Goal: Task Accomplishment & Management: Manage account settings

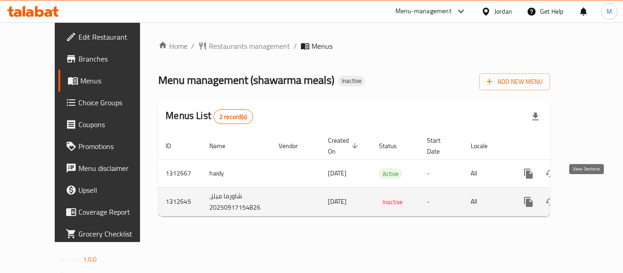
click at [590, 198] on icon "enhanced table" at bounding box center [594, 202] width 8 height 8
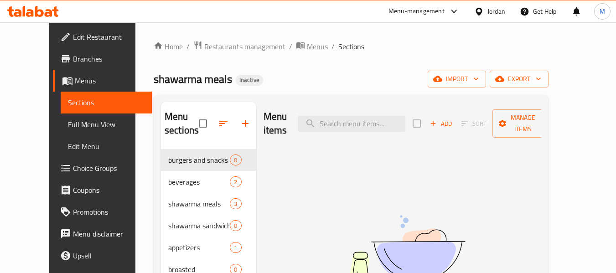
click at [307, 46] on span "Menus" at bounding box center [317, 46] width 21 height 11
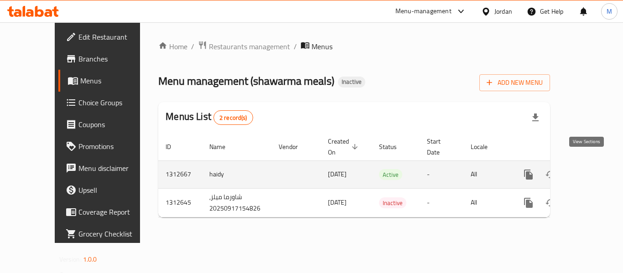
click at [589, 169] on icon "enhanced table" at bounding box center [594, 174] width 11 height 11
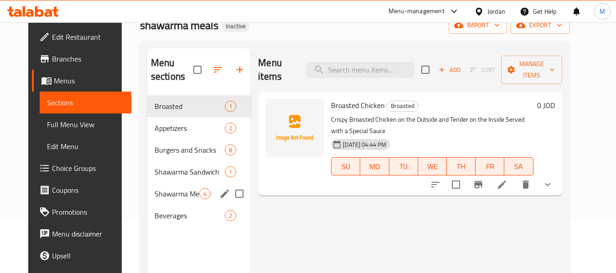
scroll to position [21, 0]
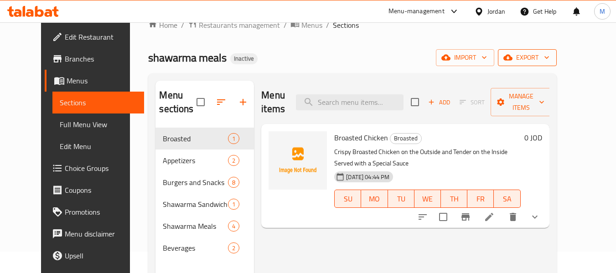
click at [550, 62] on span "export" at bounding box center [527, 57] width 44 height 11
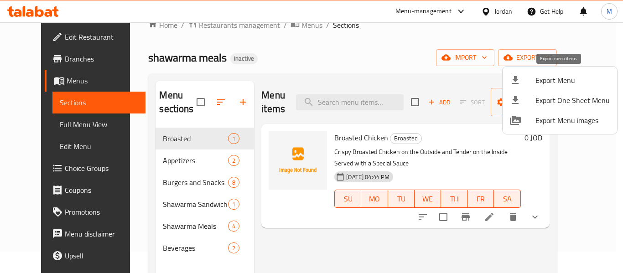
click at [557, 81] on span "Export Menu" at bounding box center [573, 80] width 74 height 11
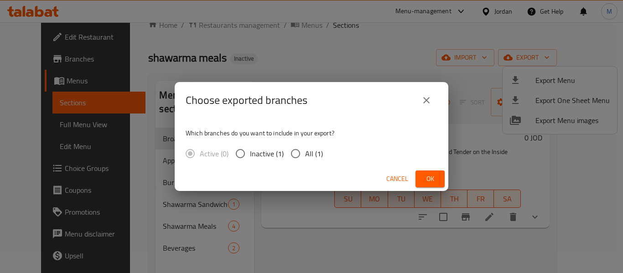
click at [303, 149] on input "All (1)" at bounding box center [295, 153] width 19 height 19
radio input "true"
click at [432, 180] on span "Ok" at bounding box center [430, 178] width 15 height 11
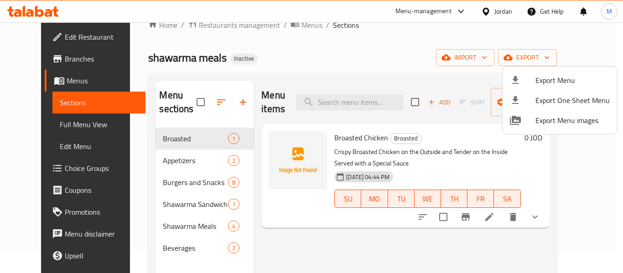
click at [326, 61] on div at bounding box center [311, 136] width 623 height 273
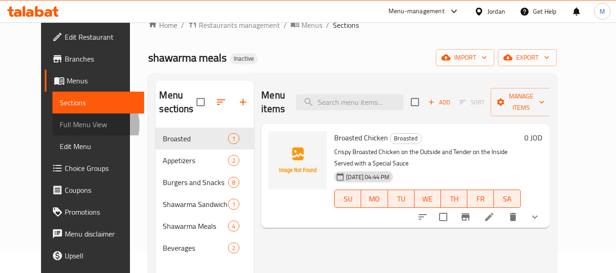
click at [60, 125] on span "Full Menu View" at bounding box center [98, 124] width 77 height 11
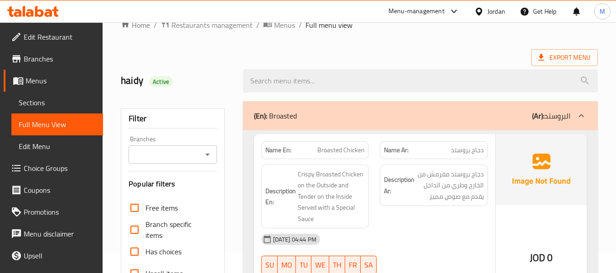
scroll to position [341, 0]
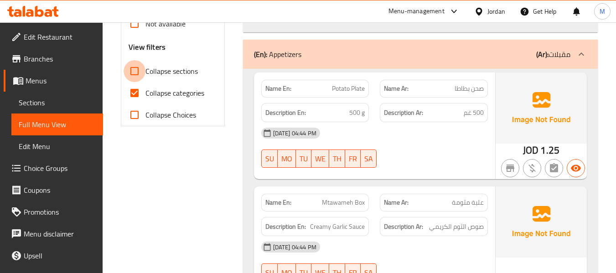
click at [146, 75] on input "Collapse sections" at bounding box center [135, 71] width 22 height 22
checkbox input "true"
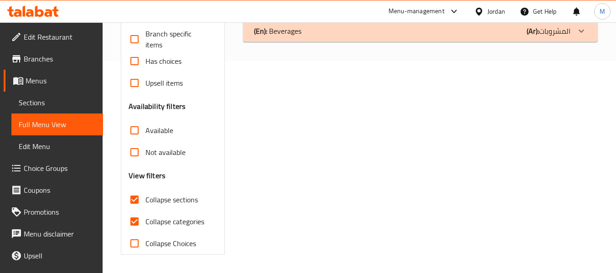
click at [153, 216] on span "Collapse categories" at bounding box center [175, 221] width 59 height 11
click at [146, 211] on input "Collapse categories" at bounding box center [135, 222] width 22 height 22
checkbox input "false"
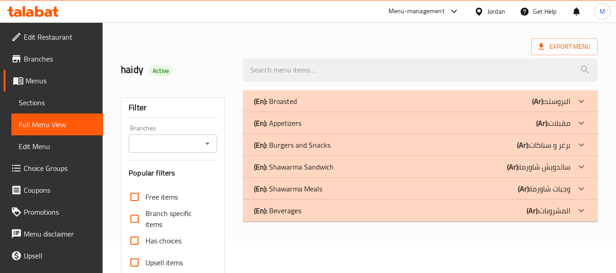
scroll to position [0, 0]
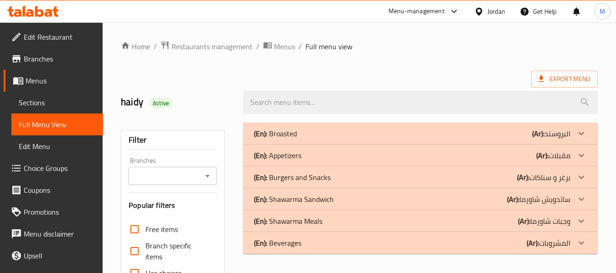
click at [273, 134] on p "(En): Broasted" at bounding box center [275, 133] width 43 height 11
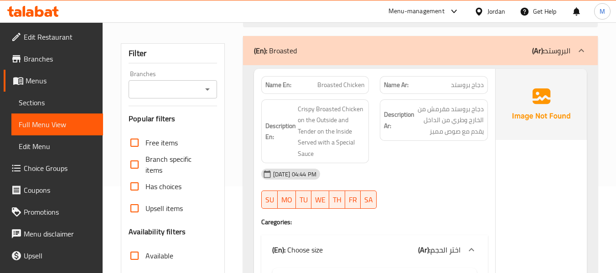
scroll to position [106, 0]
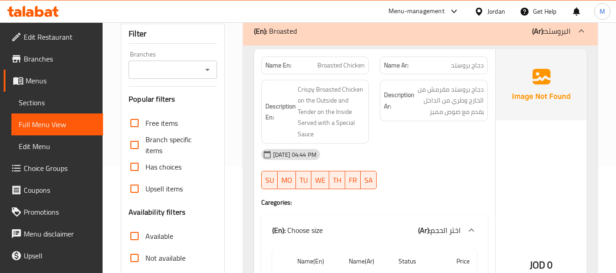
click at [416, 153] on div "[DATE] 04:44 PM" at bounding box center [375, 155] width 238 height 22
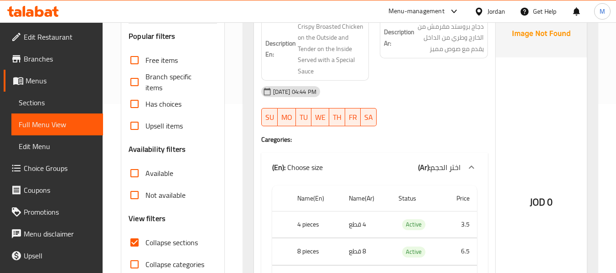
scroll to position [0, 0]
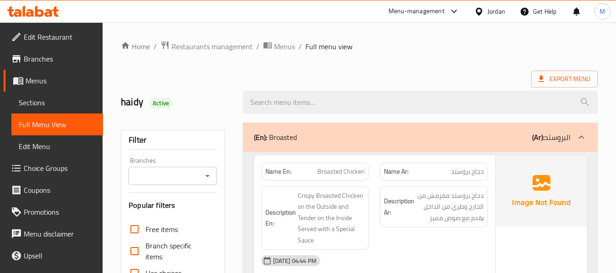
click at [430, 130] on div "(En): Broasted (Ar): البروستد" at bounding box center [420, 137] width 355 height 29
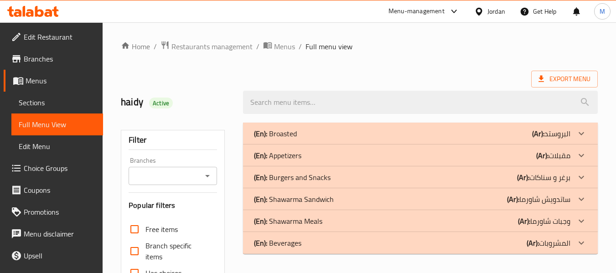
click at [394, 158] on div "(En): Appetizers (Ar): مقبلات" at bounding box center [412, 155] width 317 height 11
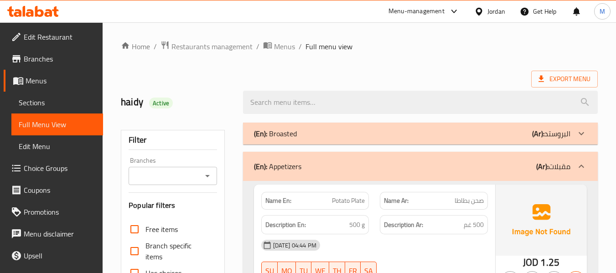
click at [379, 166] on div "(En): Appetizers (Ar): مقبلات" at bounding box center [412, 166] width 317 height 11
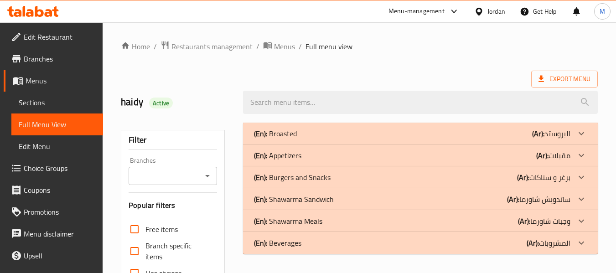
click at [360, 168] on div "(En): Burgers and Snacks (Ar): برغر و سناكات" at bounding box center [420, 178] width 355 height 22
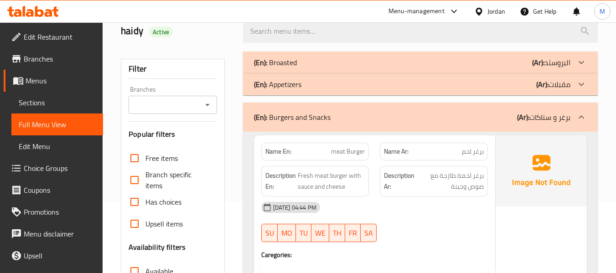
scroll to position [106, 0]
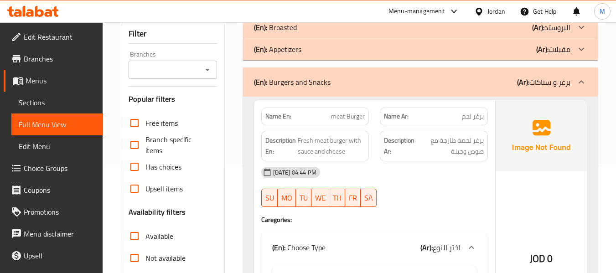
click at [414, 188] on div "[DATE] 04:44 PM SU MO TU WE TH FR SA" at bounding box center [375, 186] width 238 height 51
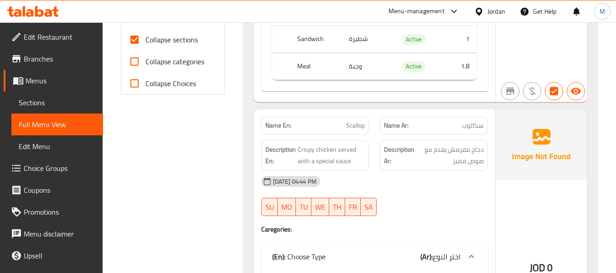
scroll to position [213, 0]
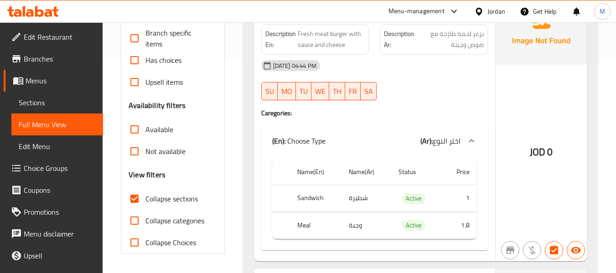
click at [361, 198] on td "شطيرة" at bounding box center [367, 198] width 50 height 27
copy td "شطيرة"
click at [361, 197] on td "شطيرة" at bounding box center [367, 198] width 50 height 27
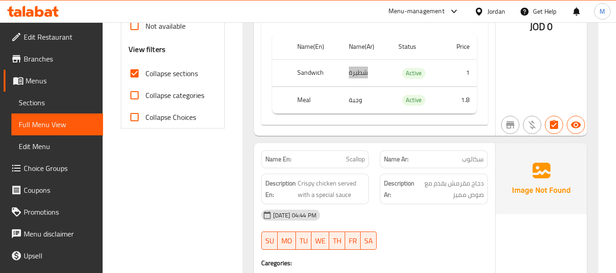
scroll to position [319, 0]
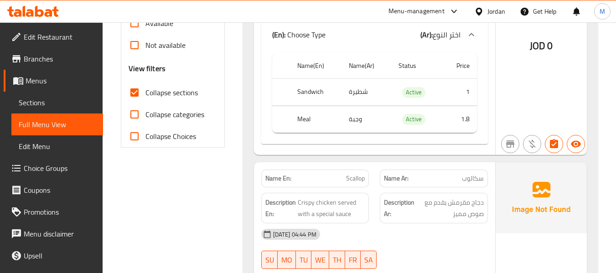
click at [351, 178] on span "Scallop" at bounding box center [355, 179] width 19 height 10
copy span "Scallop"
click at [474, 180] on span "سكالوب" at bounding box center [473, 179] width 22 height 10
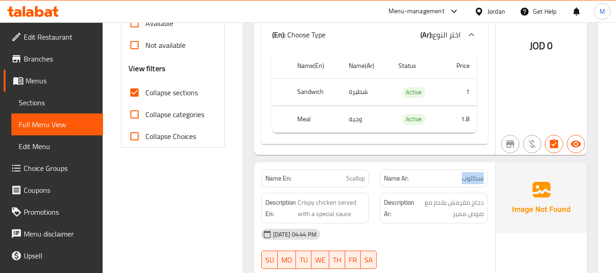
copy span "سكالوب"
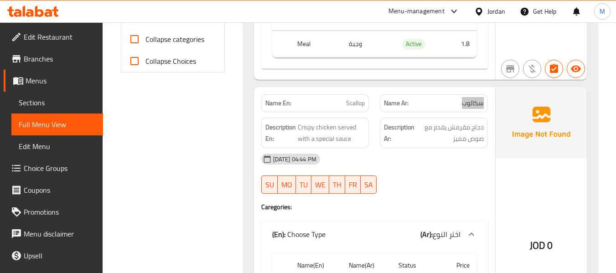
scroll to position [426, 0]
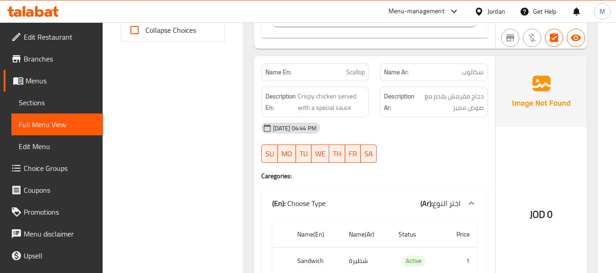
click at [354, 71] on span "Scallop" at bounding box center [355, 73] width 19 height 10
copy span "Scallop"
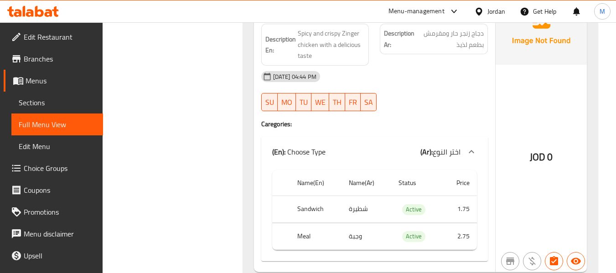
scroll to position [745, 0]
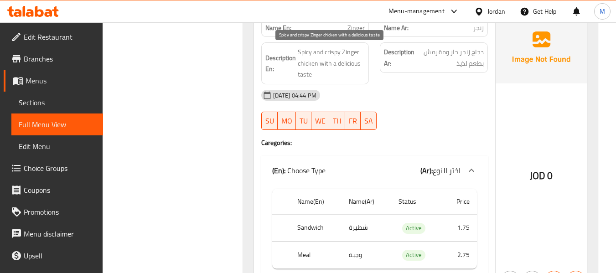
click at [349, 64] on span "Spicy and crispy Zinger chicken with a delicious taste" at bounding box center [332, 64] width 68 height 34
copy span "delicious"
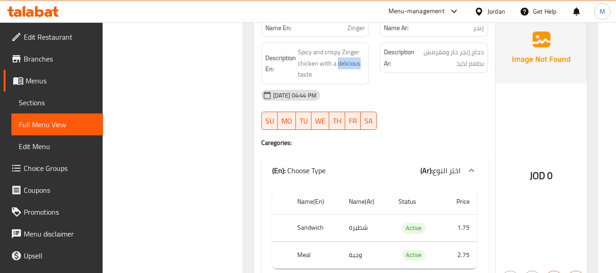
click at [426, 125] on div at bounding box center [434, 130] width 119 height 11
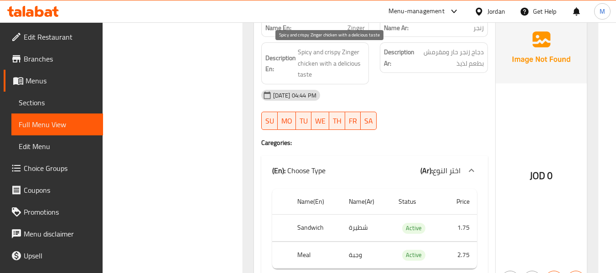
click at [340, 63] on span "Spicy and crispy Zinger chicken with a delicious taste" at bounding box center [332, 64] width 68 height 34
copy span "Spicy and crispy Zinger chicken with a delicious taste"
click at [348, 66] on span "Spicy and crispy Zinger chicken with a delicious taste" at bounding box center [332, 64] width 68 height 34
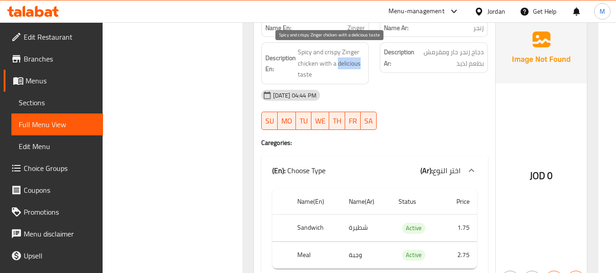
click at [348, 66] on span "Spicy and crispy Zinger chicken with a delicious taste" at bounding box center [332, 64] width 68 height 34
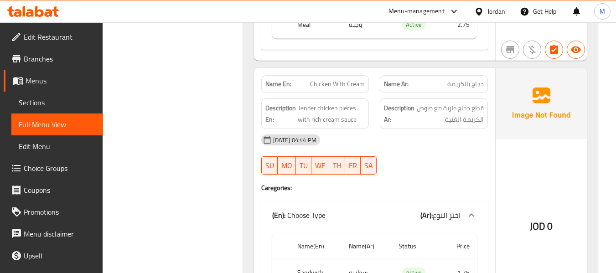
scroll to position [958, 0]
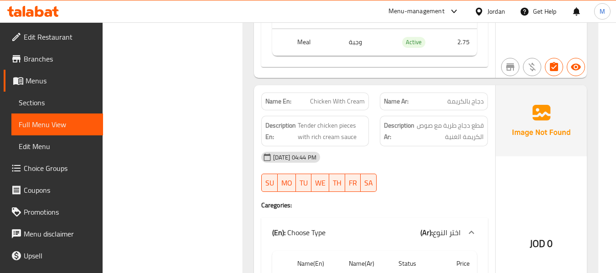
click at [402, 177] on div "[DATE] 04:44 PM SU MO TU WE TH FR SA" at bounding box center [375, 171] width 238 height 51
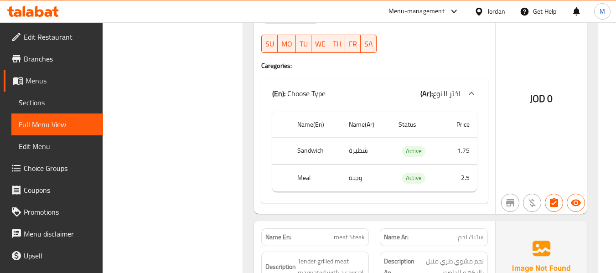
scroll to position [1277, 0]
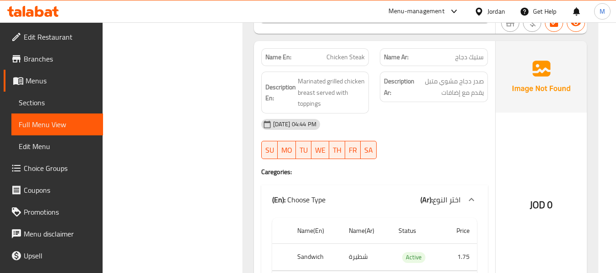
click at [399, 135] on div "[DATE] 04:44 PM" at bounding box center [375, 125] width 238 height 22
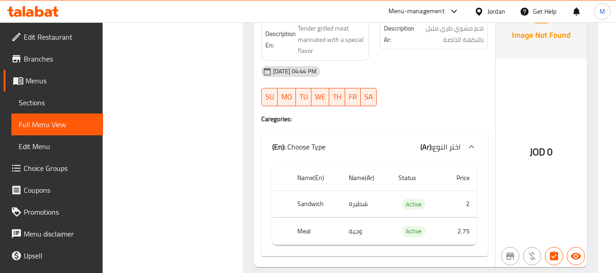
scroll to position [1597, 0]
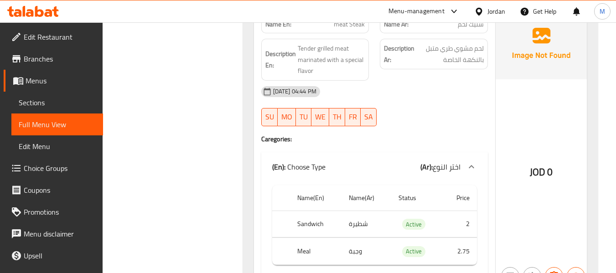
click at [406, 108] on div "[DATE] 04:44 PM SU MO TU WE TH FR SA" at bounding box center [375, 106] width 238 height 51
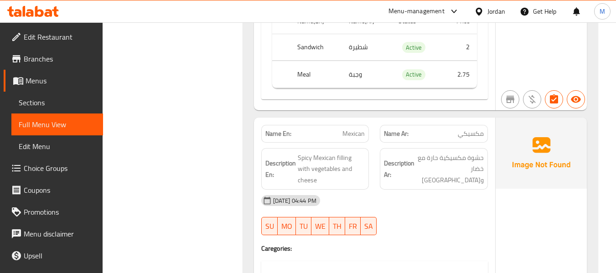
scroll to position [1810, 0]
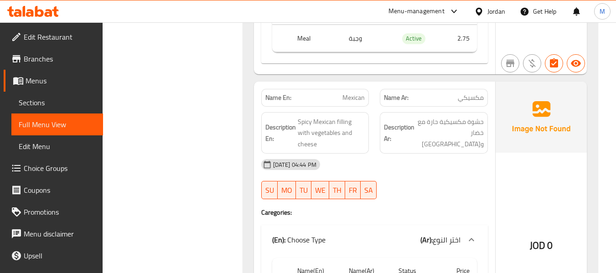
click at [412, 170] on div "[DATE] 04:44 PM SU MO TU WE TH FR SA" at bounding box center [375, 179] width 238 height 51
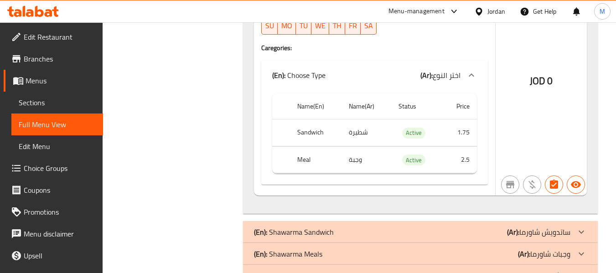
scroll to position [2069, 0]
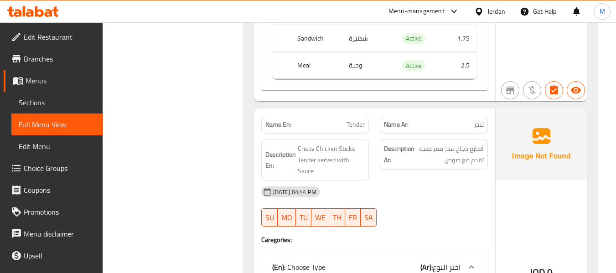
click at [418, 181] on div "[DATE] 04:44 PM" at bounding box center [375, 192] width 238 height 22
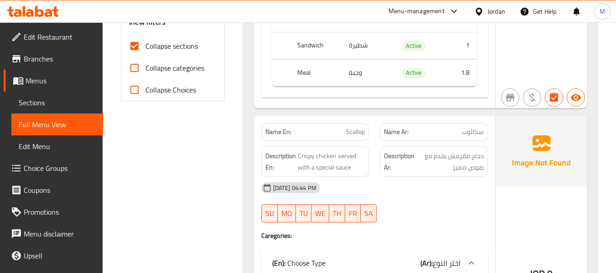
scroll to position [47, 0]
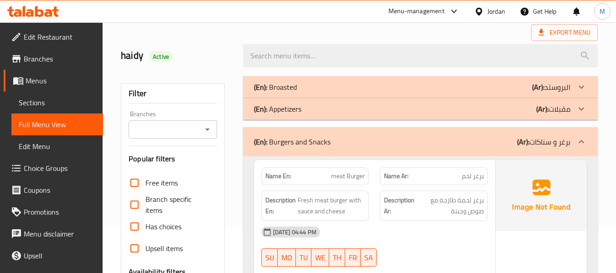
click at [364, 148] on div "(En): Burgers and Snacks (Ar): برغر و سناكات" at bounding box center [420, 141] width 355 height 29
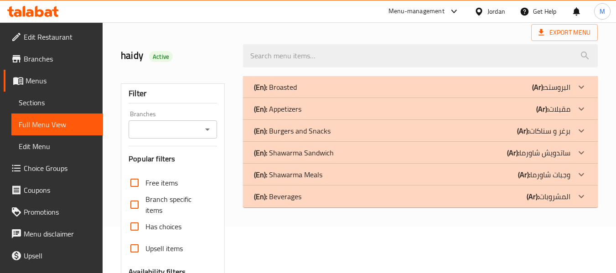
click at [307, 154] on p "(En): Shawarma Sandwich" at bounding box center [294, 152] width 80 height 11
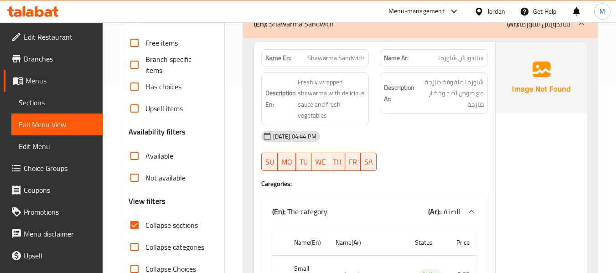
scroll to position [153, 0]
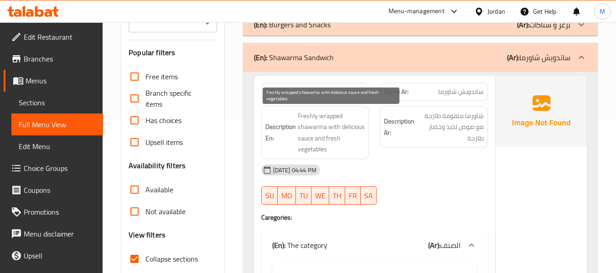
click at [333, 130] on span "Freshly wrapped shawarma with delicious sauce and fresh vegetables" at bounding box center [332, 132] width 68 height 45
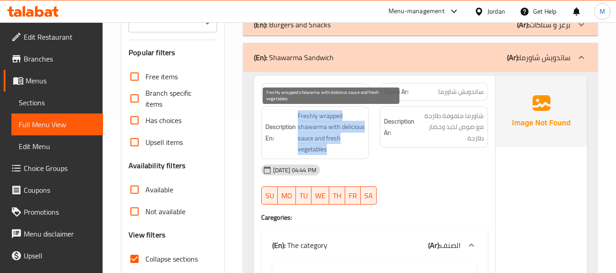
click at [333, 130] on span "Freshly wrapped shawarma with delicious sauce and fresh vegetables" at bounding box center [332, 132] width 68 height 45
copy span "Freshly wrapped shawarma with delicious sauce and fresh vegetables"
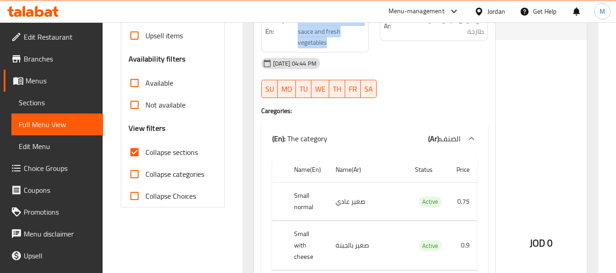
scroll to position [366, 0]
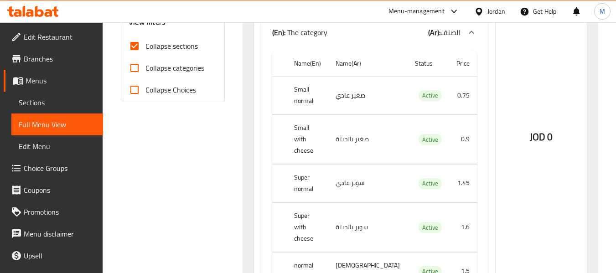
click at [322, 85] on th "Small normal" at bounding box center [308, 96] width 42 height 38
copy th "normal"
click at [219, 249] on div "Filter Branches Branches Popular filters Free items Branch specific items Has c…" at bounding box center [176, 94] width 122 height 686
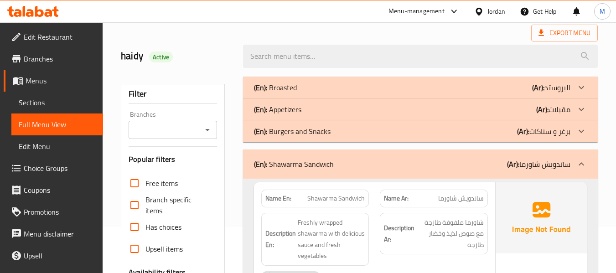
scroll to position [0, 0]
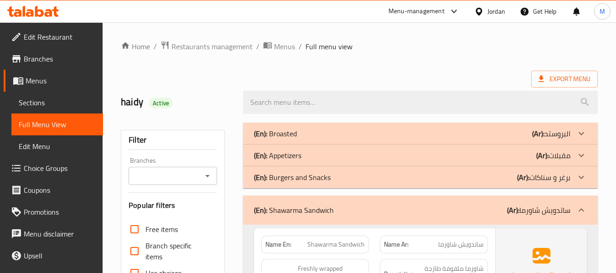
click at [294, 210] on p "(En): Shawarma Sandwich" at bounding box center [294, 210] width 80 height 11
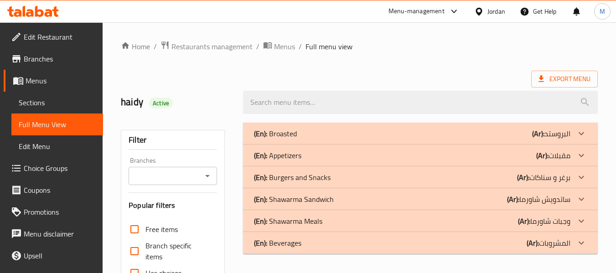
click at [292, 216] on p "(En): Shawarma Meals" at bounding box center [288, 221] width 68 height 11
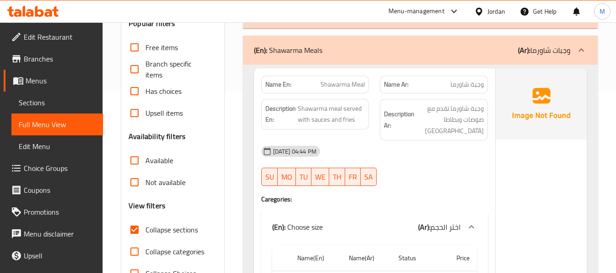
scroll to position [213, 0]
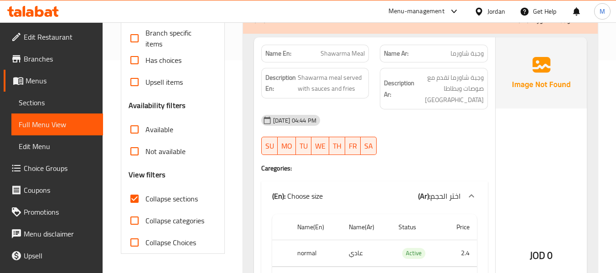
click at [432, 136] on div "[DATE] 04:44 PM SU MO TU WE TH FR SA" at bounding box center [375, 134] width 238 height 51
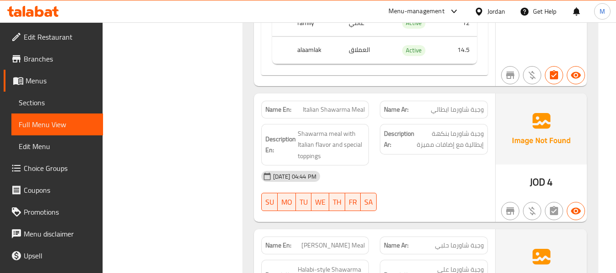
scroll to position [532, 0]
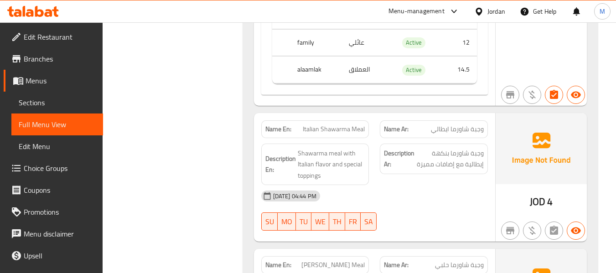
click at [416, 189] on div "[DATE] 04:44 PM" at bounding box center [375, 196] width 238 height 22
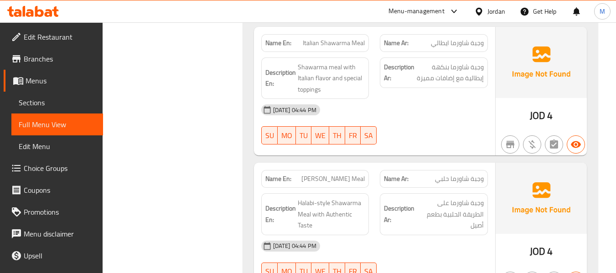
scroll to position [639, 0]
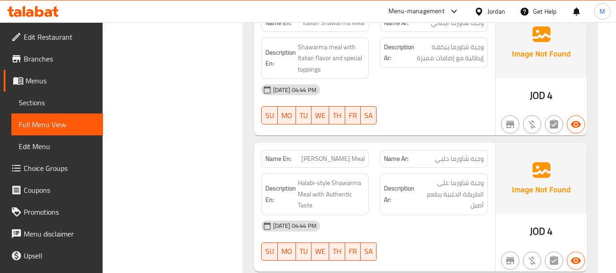
click at [403, 215] on div "[DATE] 04:44 PM" at bounding box center [375, 226] width 238 height 22
click at [411, 219] on div "[DATE] 04:44 PM" at bounding box center [375, 226] width 238 height 22
click at [339, 181] on span "Halabi-style Shawarma Meal with Authentic Taste" at bounding box center [332, 194] width 68 height 34
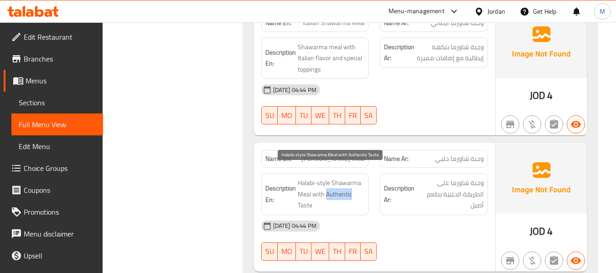
click at [339, 181] on span "Halabi-style Shawarma Meal with Authentic Taste" at bounding box center [332, 194] width 68 height 34
copy span "Authentic"
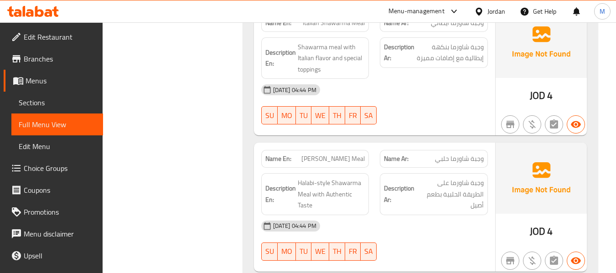
click at [322, 154] on span "[PERSON_NAME] Meal" at bounding box center [333, 159] width 63 height 10
click at [354, 154] on span "[PERSON_NAME] Meal" at bounding box center [333, 159] width 63 height 10
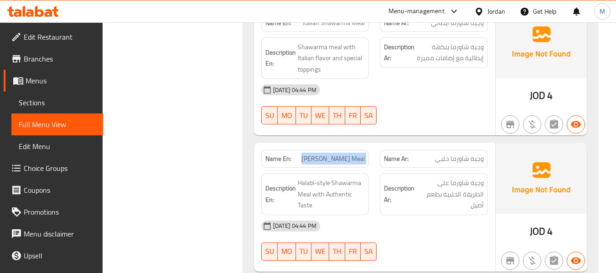
click at [354, 154] on span "[PERSON_NAME] Meal" at bounding box center [333, 159] width 63 height 10
click at [416, 221] on div "[DATE] 04:44 PM" at bounding box center [375, 226] width 238 height 22
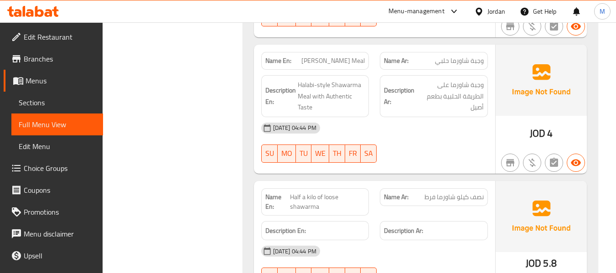
scroll to position [815, 0]
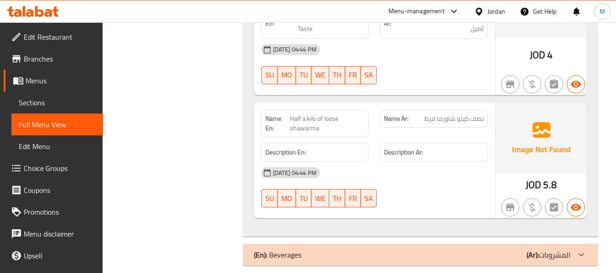
click at [409, 168] on div "[DATE] 04:44 PM" at bounding box center [375, 173] width 238 height 22
click at [432, 114] on span "نصف كيلو شاورما فرط" at bounding box center [454, 119] width 59 height 10
copy span "فرط"
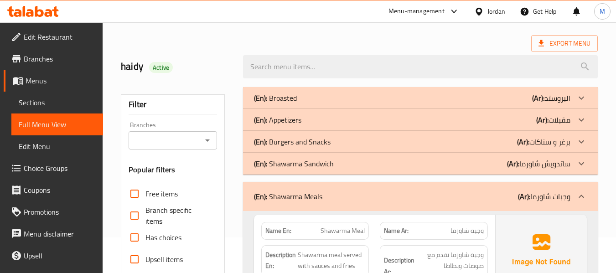
scroll to position [106, 0]
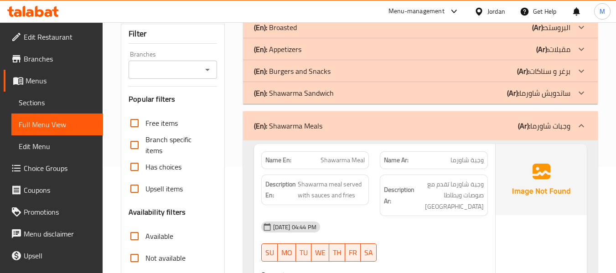
click at [305, 122] on p "(En): Shawarma Meals" at bounding box center [288, 125] width 68 height 11
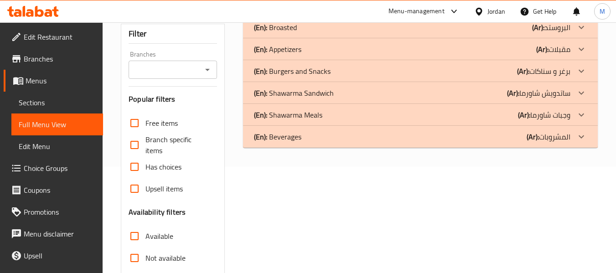
click at [312, 142] on div "(En): Beverages (Ar): المشروبات" at bounding box center [412, 136] width 317 height 11
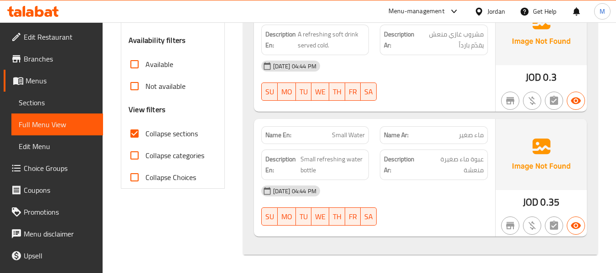
scroll to position [0, 0]
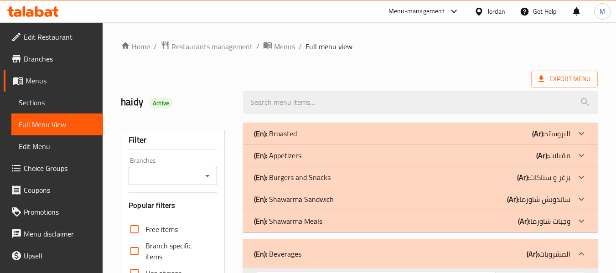
click at [38, 104] on span "Sections" at bounding box center [57, 102] width 77 height 11
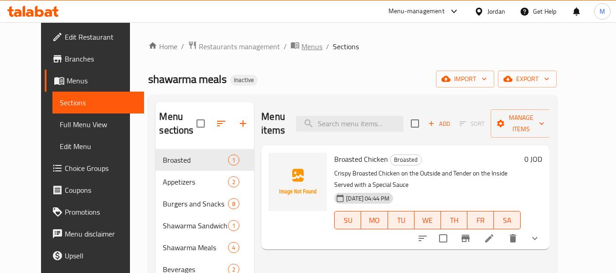
click at [302, 48] on span "Menus" at bounding box center [312, 46] width 21 height 11
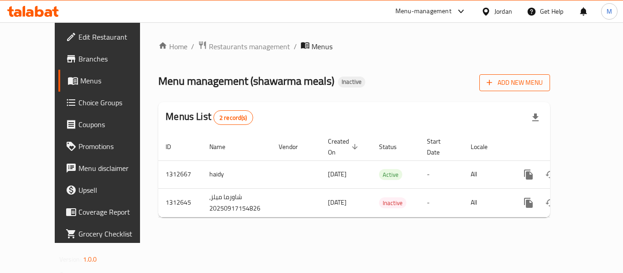
click at [543, 85] on span "Add New Menu" at bounding box center [515, 82] width 56 height 11
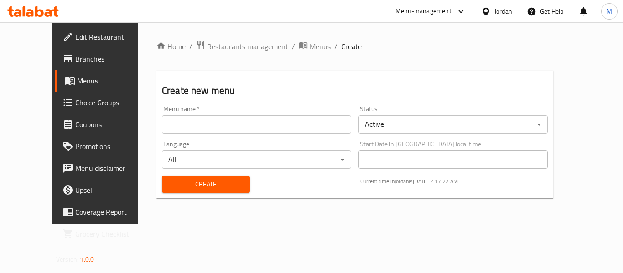
click at [351, 134] on div "Menu name   * Menu name *" at bounding box center [256, 119] width 197 height 35
click at [348, 123] on input "text" at bounding box center [256, 124] width 189 height 18
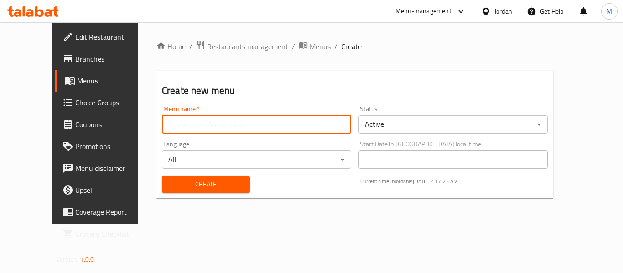
paste input "342056723"
type input "342056723"
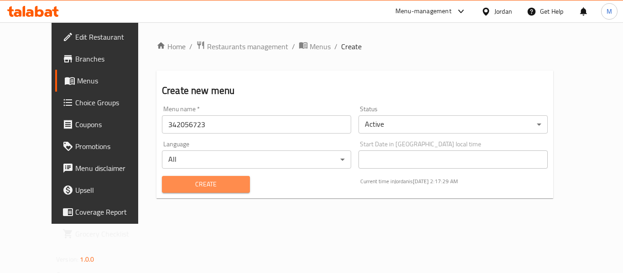
click at [193, 189] on span "Create" at bounding box center [205, 184] width 73 height 11
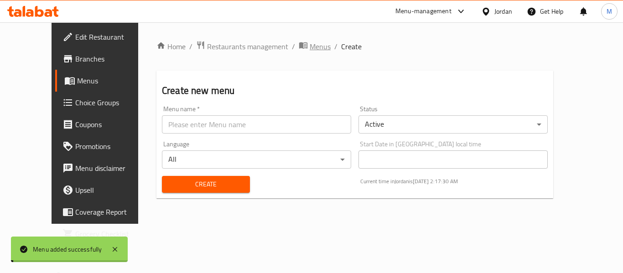
click at [310, 46] on span "Menus" at bounding box center [320, 46] width 21 height 11
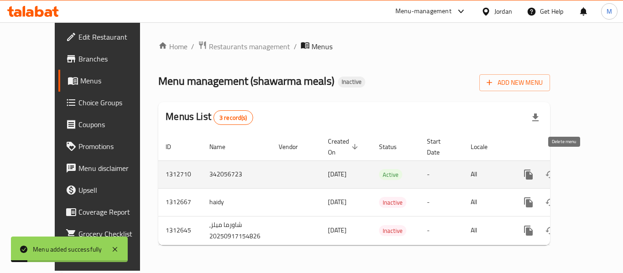
click at [589, 169] on icon "enhanced table" at bounding box center [594, 174] width 11 height 11
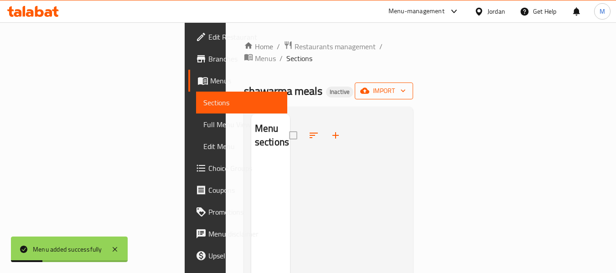
click at [406, 85] on span "import" at bounding box center [384, 90] width 44 height 11
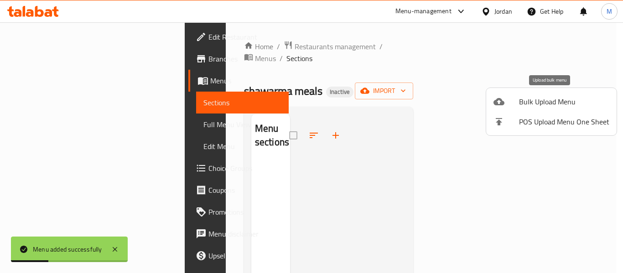
click at [534, 96] on span "Bulk Upload Menu" at bounding box center [564, 101] width 90 height 11
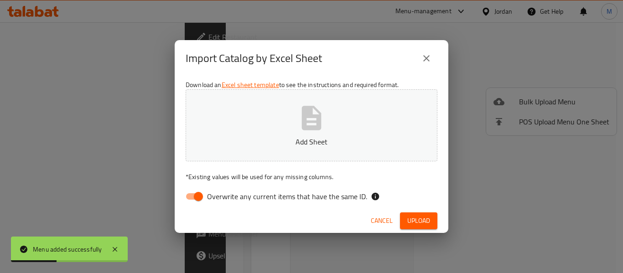
click at [234, 194] on span "Overwrite any current items that have the same ID." at bounding box center [287, 196] width 160 height 11
click at [224, 194] on input "Overwrite any current items that have the same ID." at bounding box center [198, 196] width 52 height 17
checkbox input "false"
click at [229, 132] on button "Add Sheet" at bounding box center [312, 125] width 252 height 72
click at [419, 225] on span "Upload" at bounding box center [418, 220] width 23 height 11
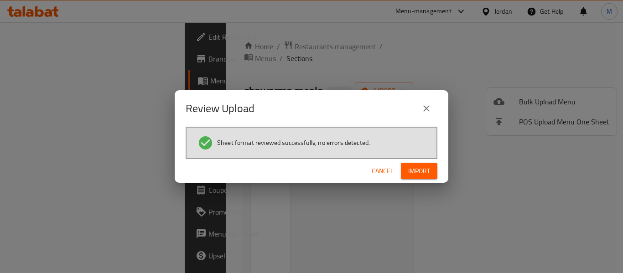
click at [430, 176] on span "Import" at bounding box center [419, 171] width 22 height 11
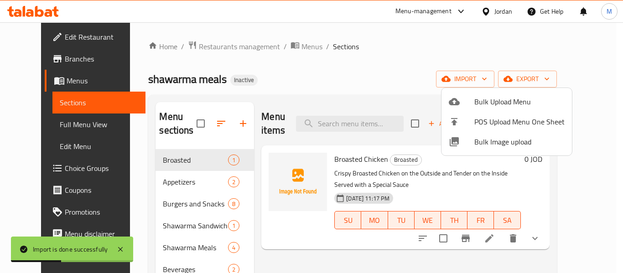
click at [45, 123] on div at bounding box center [311, 136] width 623 height 273
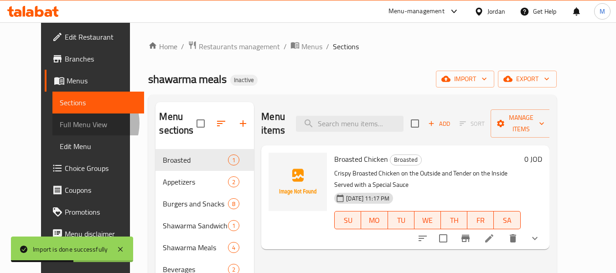
click at [60, 123] on span "Full Menu View" at bounding box center [98, 124] width 77 height 11
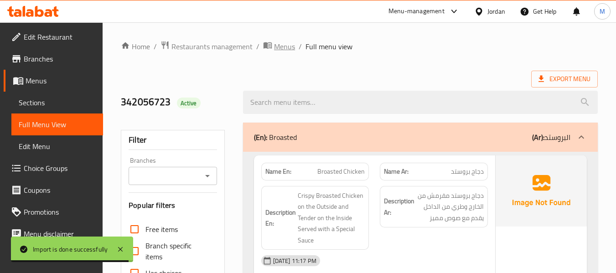
click at [266, 46] on icon "breadcrumb" at bounding box center [268, 45] width 8 height 6
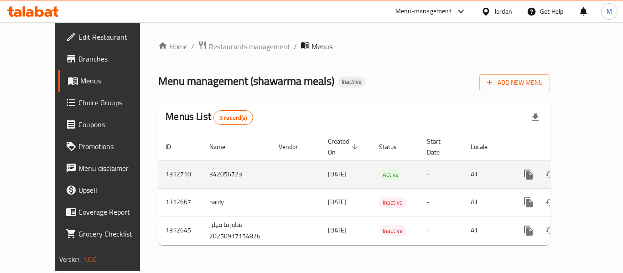
click at [592, 169] on icon "enhanced table" at bounding box center [594, 174] width 11 height 11
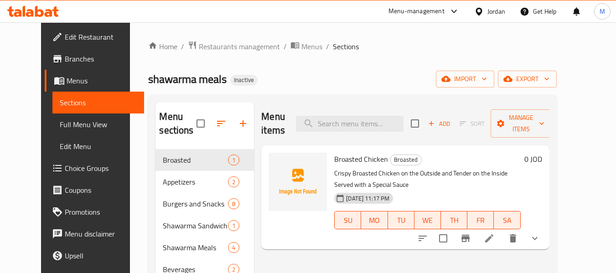
click at [60, 130] on span "Full Menu View" at bounding box center [98, 124] width 77 height 11
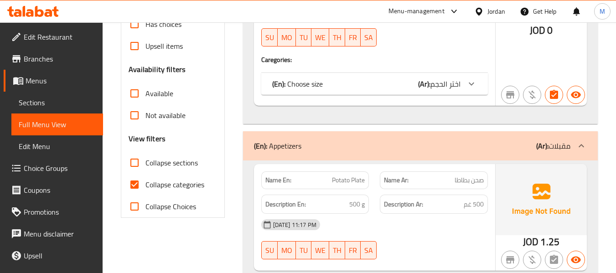
scroll to position [319, 0]
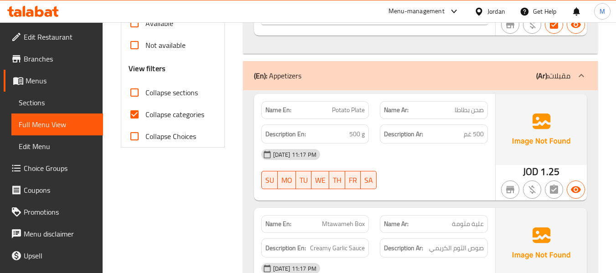
click at [140, 105] on input "Collapse categories" at bounding box center [135, 115] width 22 height 22
checkbox input "false"
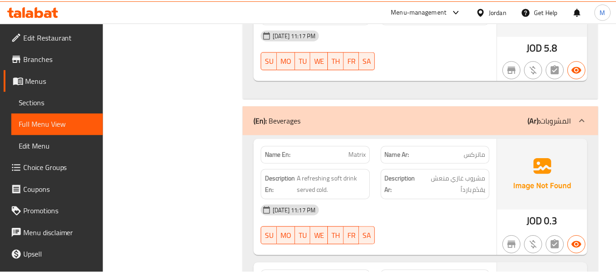
scroll to position [4572, 0]
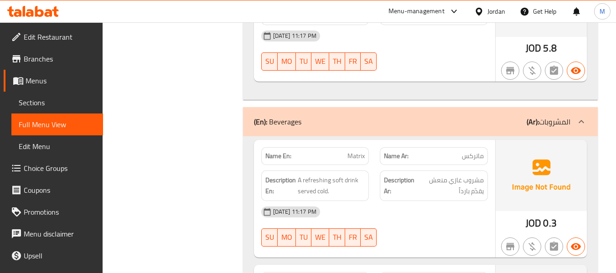
click at [54, 105] on span "Sections" at bounding box center [57, 102] width 77 height 11
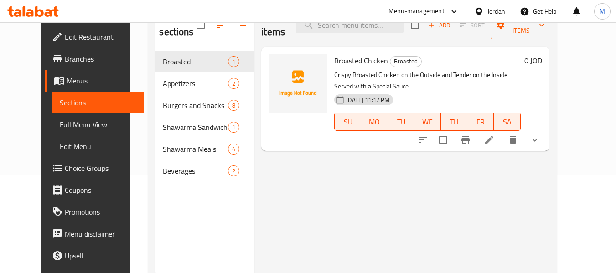
scroll to position [128, 0]
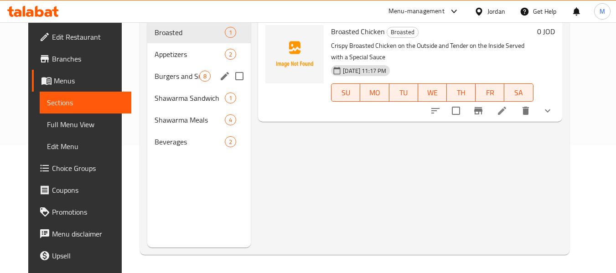
click at [158, 81] on span "Burgers and Snacks" at bounding box center [177, 76] width 45 height 11
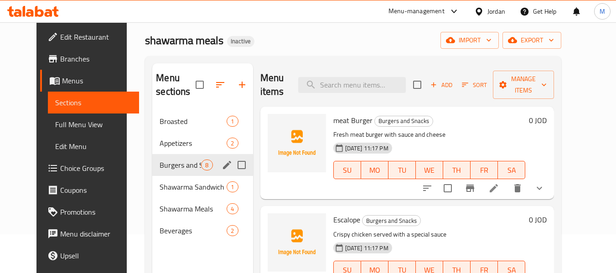
scroll to position [106, 0]
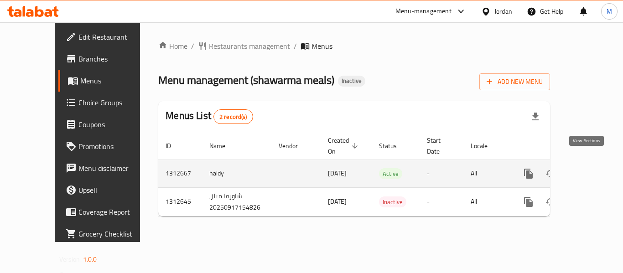
click at [590, 170] on icon "enhanced table" at bounding box center [594, 174] width 8 height 8
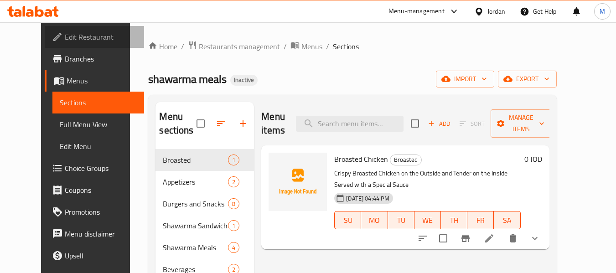
click at [65, 31] on span "Edit Restaurant" at bounding box center [101, 36] width 72 height 11
